Goal: Find specific page/section: Find specific page/section

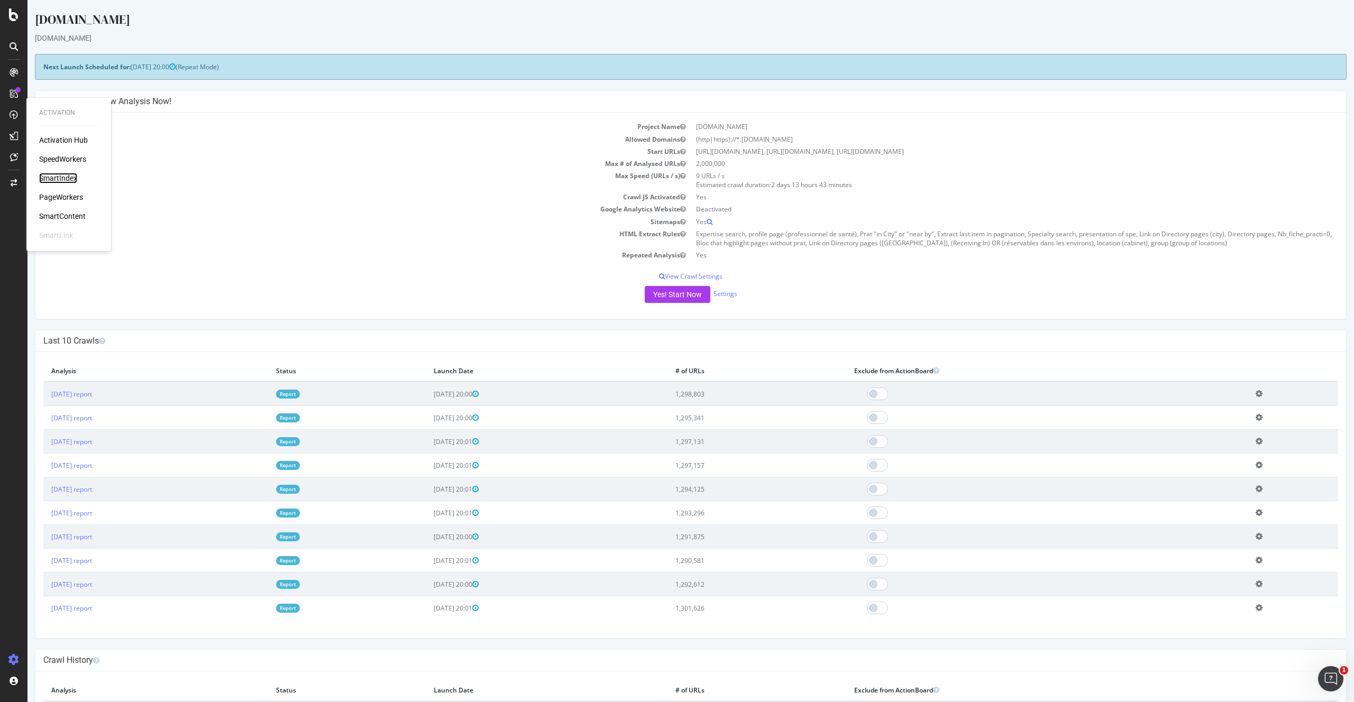
click at [67, 178] on div "SmartIndex" at bounding box center [58, 178] width 38 height 11
